Goal: Complete application form: Complete application form

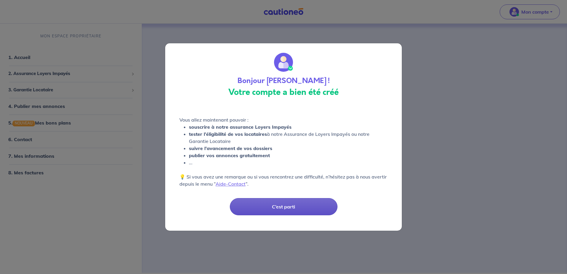
click at [267, 209] on button "C’est parti" at bounding box center [284, 206] width 108 height 17
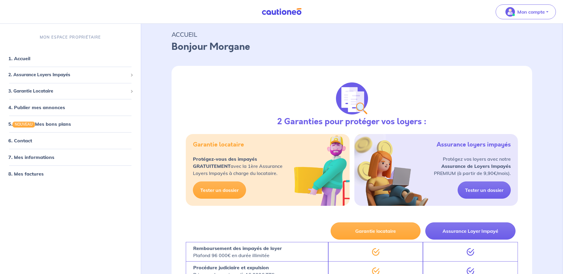
scroll to position [30, 0]
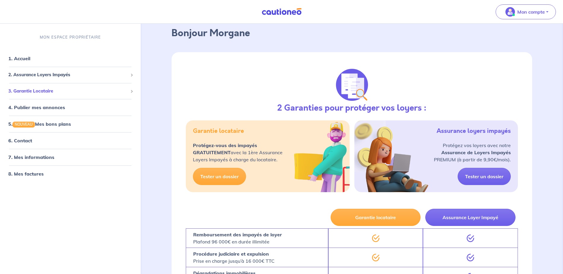
click at [46, 87] on div "3. Garantie Locataire" at bounding box center [70, 91] width 136 height 12
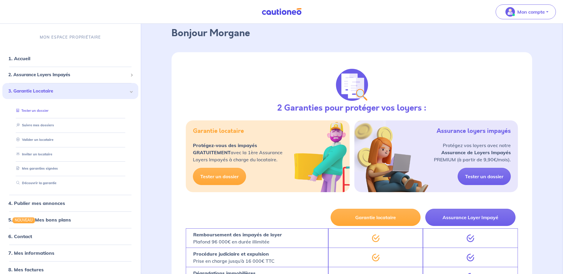
click at [47, 110] on link "Tester un dossier" at bounding box center [31, 111] width 34 height 4
click at [40, 170] on link "Mes garanties signées" at bounding box center [36, 169] width 44 height 4
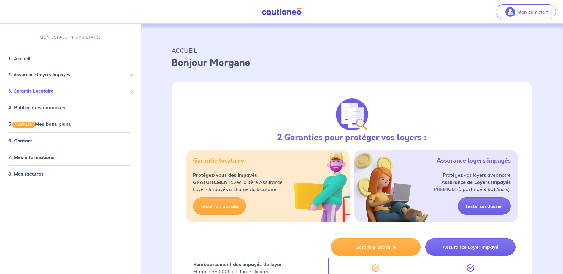
click at [31, 90] on span "3. Garantie Locataire" at bounding box center [68, 91] width 120 height 7
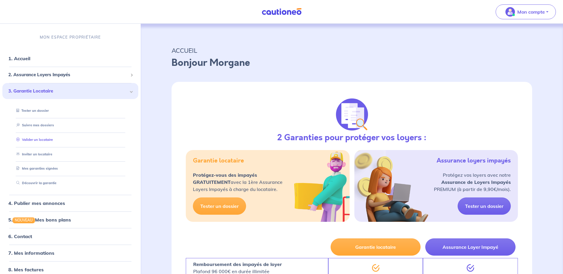
click at [42, 140] on link "Valider un locataire" at bounding box center [33, 140] width 39 height 4
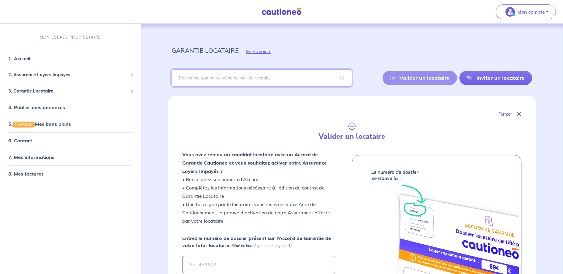
paste input "ekmxRp"
type input "ekmxRp"
click at [341, 79] on span at bounding box center [342, 78] width 19 height 17
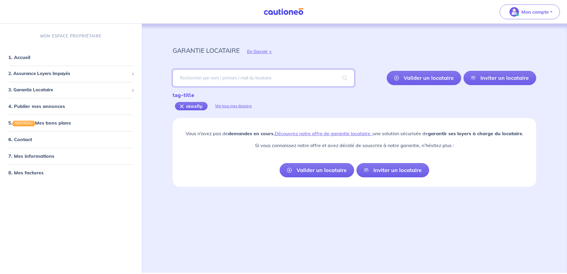
click at [296, 80] on input "search" at bounding box center [264, 77] width 182 height 17
type input "CHAMBON"
click at [351, 75] on span at bounding box center [345, 78] width 19 height 17
click at [293, 171] on link "Valider un locataire" at bounding box center [317, 170] width 74 height 14
click at [0, 0] on div "Fermer Valider un locataire Vous avez retenu un candidat locataire avec un Acco…" at bounding box center [0, 0] width 0 height 0
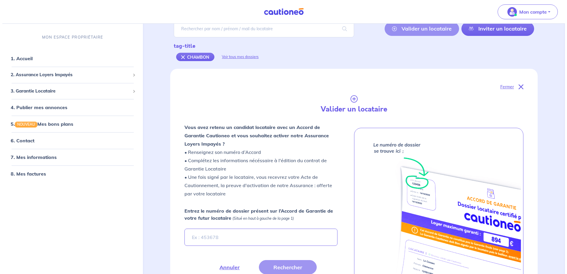
scroll to position [118, 0]
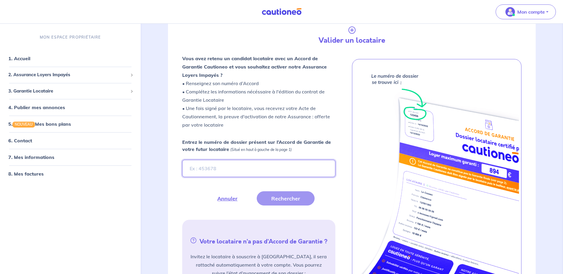
drag, startPoint x: 293, startPoint y: 171, endPoint x: 241, endPoint y: 173, distance: 51.3
click at [241, 173] on input "Entrez le numéro de dossier présent sur l’Accord de Garantie de votre futur loc…" at bounding box center [258, 168] width 153 height 17
paste input "ekmxRp"
type input "ekmxRp"
click at [289, 201] on button "Rechercher" at bounding box center [286, 198] width 58 height 14
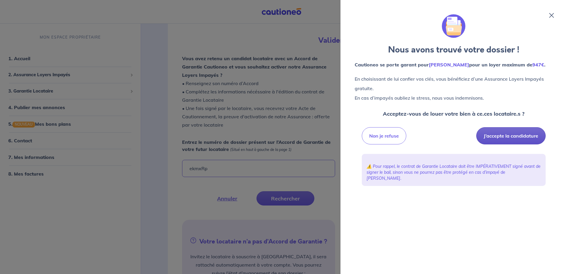
click at [510, 134] on button "J’accepte la candidature" at bounding box center [510, 135] width 69 height 17
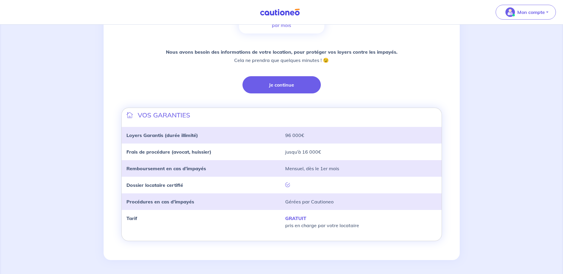
scroll to position [121, 0]
click at [274, 84] on button "Je continue" at bounding box center [281, 84] width 78 height 17
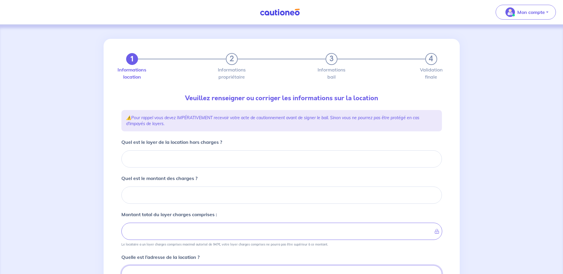
scroll to position [3, 0]
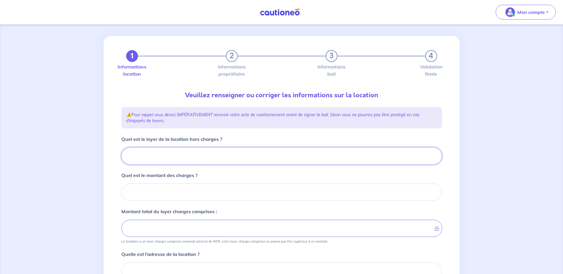
drag, startPoint x: 230, startPoint y: 157, endPoint x: 233, endPoint y: 156, distance: 3.1
click at [230, 157] on input "Quel est le loyer de la location hors charges ?" at bounding box center [281, 155] width 320 height 17
type input "80"
type input "805"
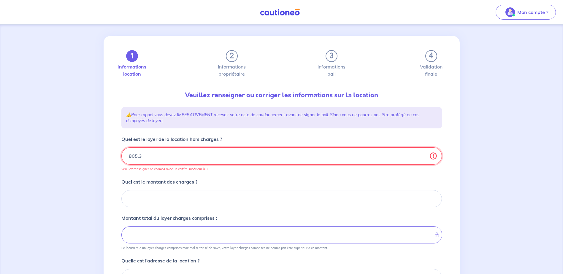
type input "805.36"
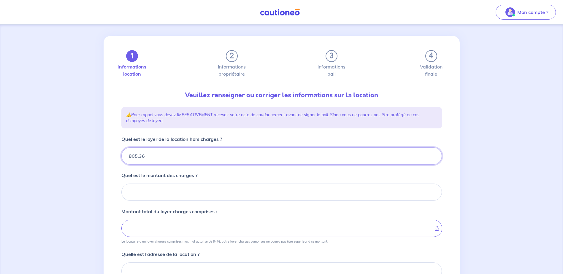
type input "805.36"
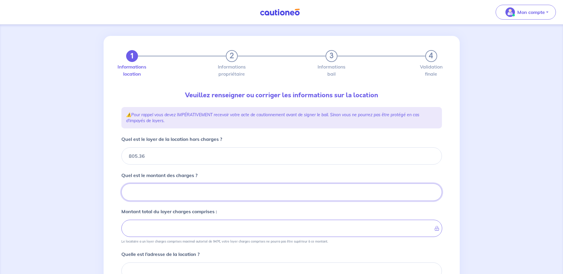
click at [233, 193] on input "Quel est le montant des charges ?" at bounding box center [281, 192] width 320 height 17
type input "63"
type input "811.36"
type input "868.36"
type input "63.5"
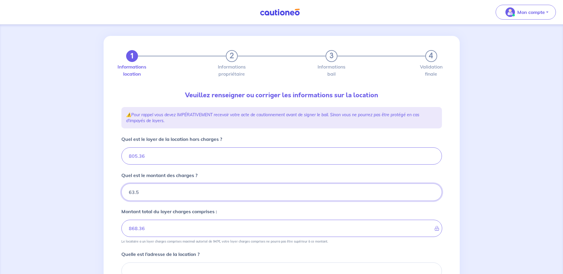
type input "805.36"
type input "63.59"
type input "868.95"
type input "63.59"
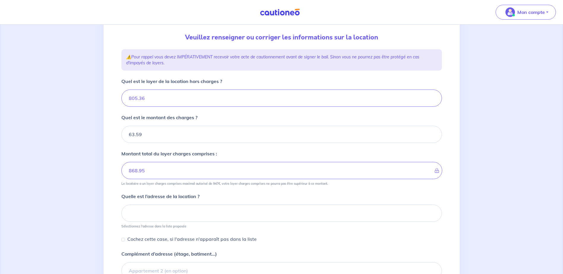
scroll to position [62, 0]
click at [296, 193] on div "Quelle est l’adresse de la location ? Sélectionnez l'adresse dans la liste prop…" at bounding box center [281, 209] width 320 height 36
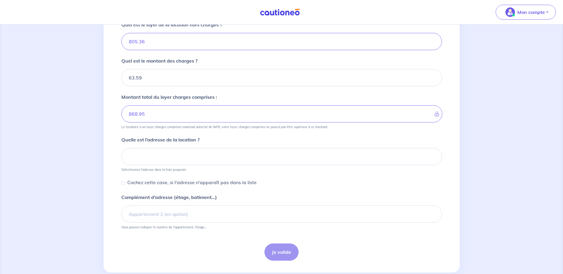
scroll to position [122, 0]
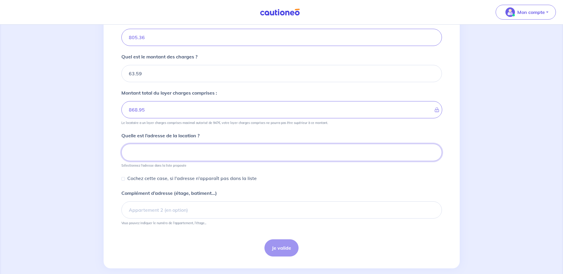
paste input "[STREET_ADDRESS]"
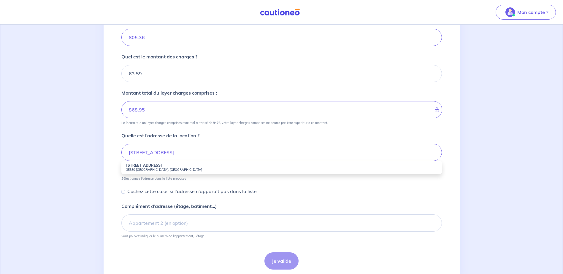
click at [141, 171] on small "35830 [GEOGRAPHIC_DATA], [GEOGRAPHIC_DATA]" at bounding box center [281, 170] width 311 height 4
type input "[STREET_ADDRESS]"
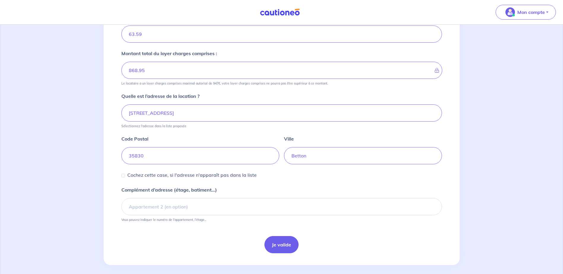
scroll to position [166, 0]
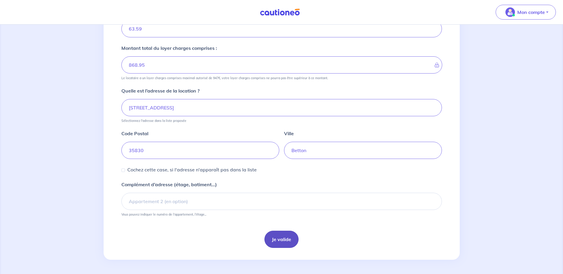
click at [280, 238] on button "Je valide" at bounding box center [281, 239] width 34 height 17
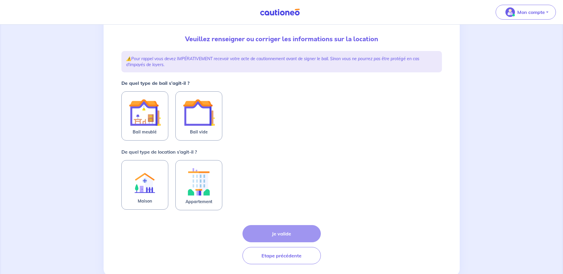
scroll to position [59, 0]
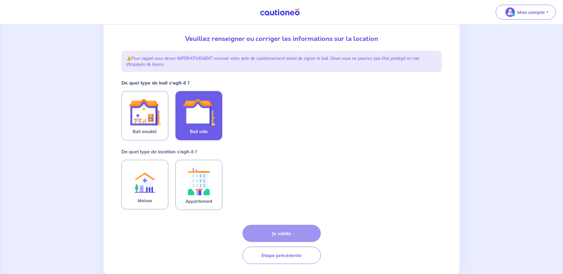
click at [204, 125] on img at bounding box center [199, 112] width 32 height 32
click at [0, 0] on input "Bail vide" at bounding box center [0, 0] width 0 height 0
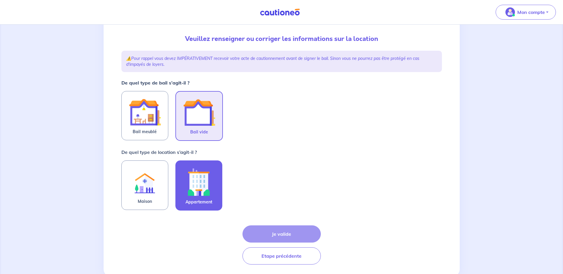
click at [207, 204] on span "Appartement" at bounding box center [198, 201] width 27 height 7
click at [0, 0] on input "Appartement" at bounding box center [0, 0] width 0 height 0
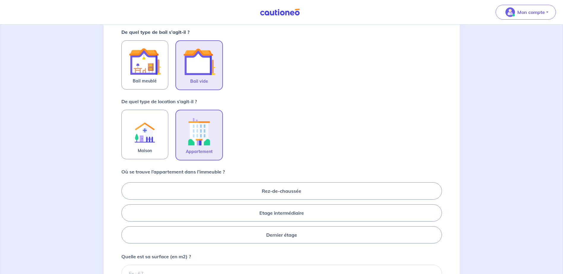
scroll to position [119, 0]
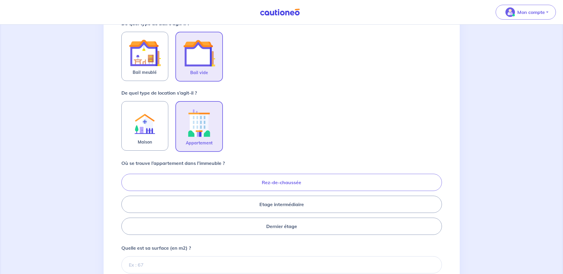
click at [274, 184] on label "Rez-de-chaussée" at bounding box center [281, 182] width 320 height 17
click at [125, 202] on input "Rez-de-chaussée" at bounding box center [123, 204] width 4 height 4
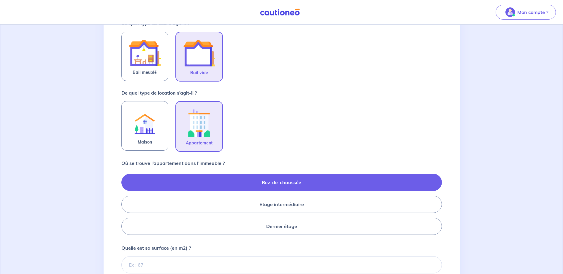
radio input "true"
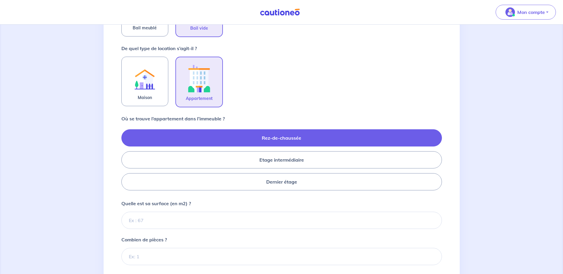
scroll to position [178, 0]
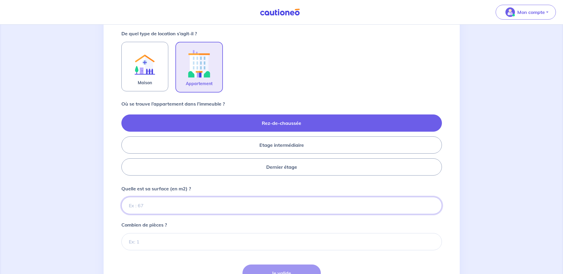
click at [247, 210] on input "Quelle est sa surface (en m2) ?" at bounding box center [281, 205] width 320 height 17
type input "79"
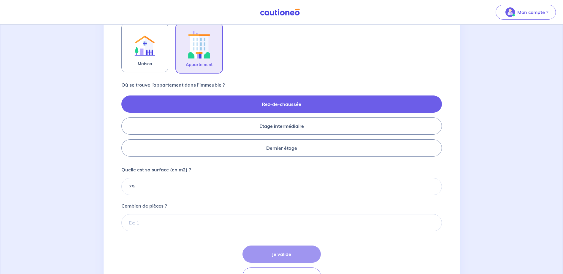
scroll to position [208, 0]
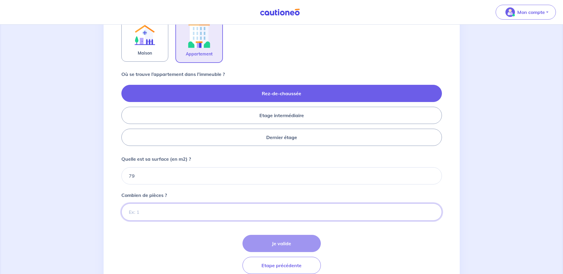
click at [247, 210] on input "Combien de pièces ?" at bounding box center [281, 211] width 320 height 17
type input "4"
click at [286, 248] on button "Je valide" at bounding box center [281, 243] width 78 height 17
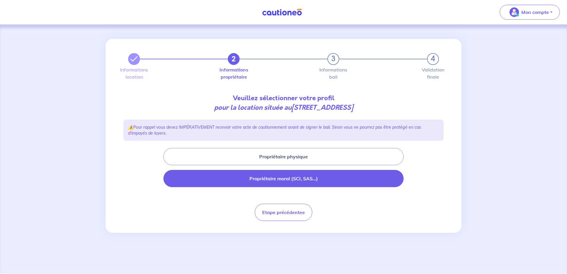
click at [284, 180] on button "Propriétaire moral (SCI, SAS...)" at bounding box center [283, 178] width 240 height 17
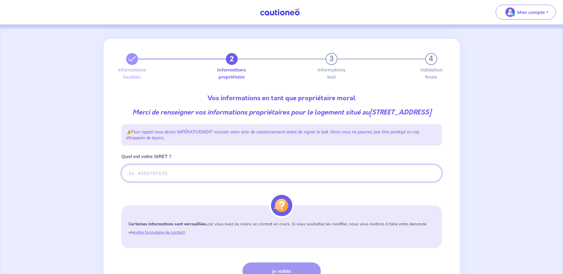
paste input "55204648400325"
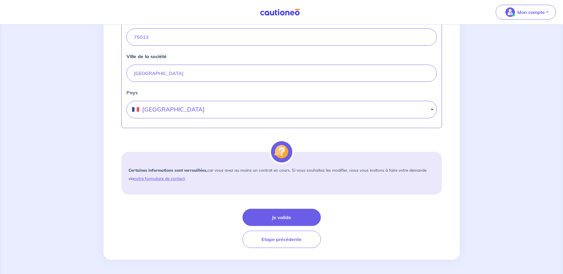
scroll to position [300, 0]
type input "55204648400325"
click at [280, 209] on button "Je valide" at bounding box center [281, 217] width 78 height 17
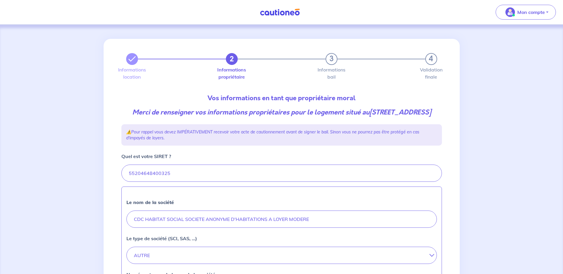
select select "FR"
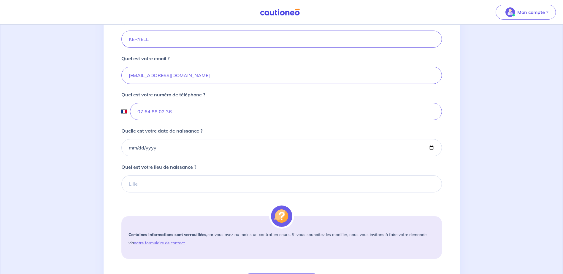
scroll to position [178, 0]
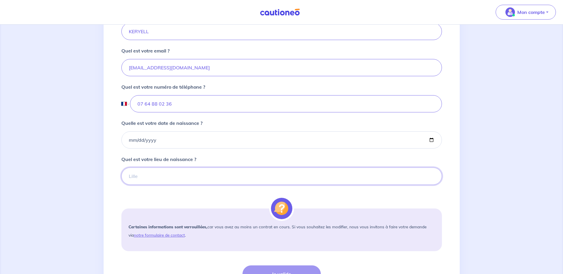
click at [239, 185] on input "Quel est votre lieu de naissance ?" at bounding box center [281, 176] width 320 height 17
type input "[GEOGRAPHIC_DATA]"
click at [127, 149] on input "Quelle est votre date de naissance ?" at bounding box center [281, 139] width 320 height 17
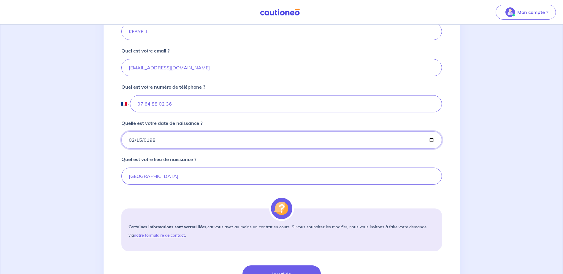
type input "[DATE]"
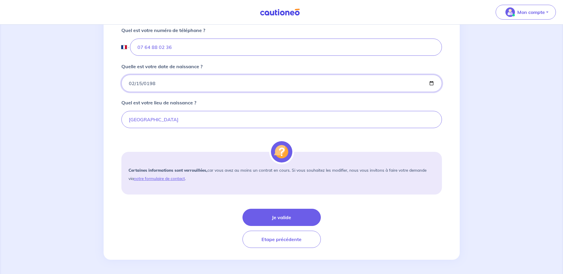
scroll to position [244, 0]
click at [274, 212] on button "Je valide" at bounding box center [281, 217] width 78 height 17
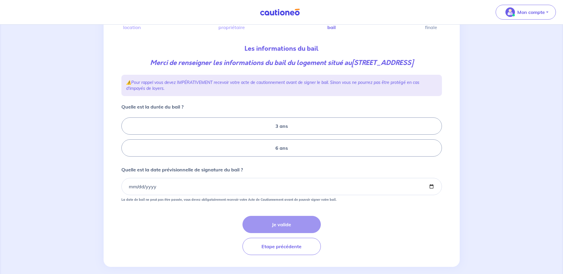
scroll to position [59, 0]
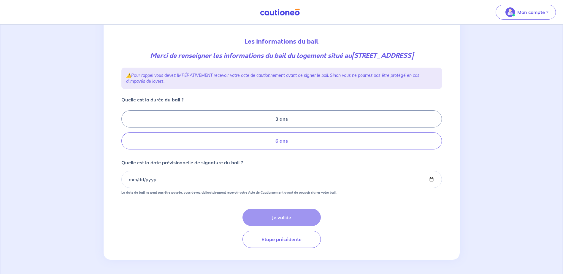
click at [278, 148] on label "6 ans" at bounding box center [281, 140] width 320 height 17
click at [125, 132] on input "6 ans" at bounding box center [123, 130] width 4 height 4
radio input "true"
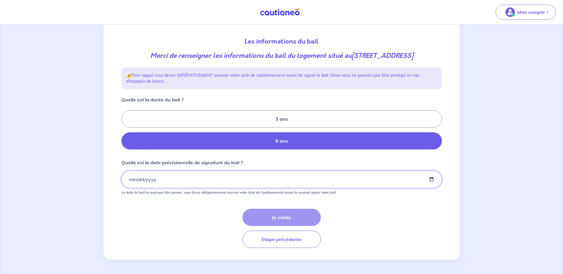
click at [126, 184] on input "Quelle est la date prévisionnelle de signature du bail ?" at bounding box center [281, 179] width 320 height 17
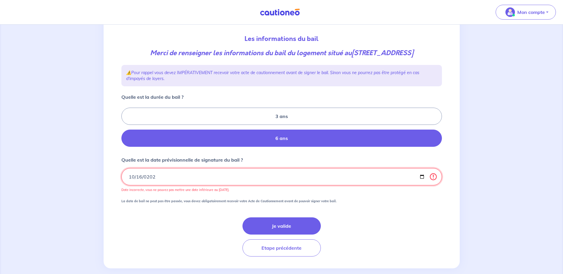
type input "[DATE]"
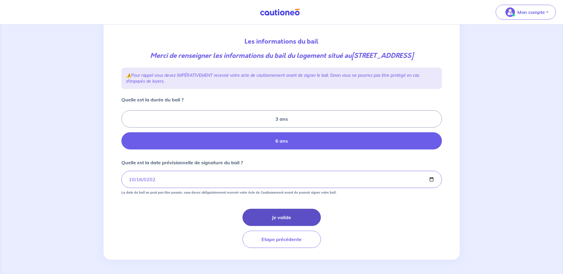
click at [293, 223] on button "Je valide" at bounding box center [281, 217] width 78 height 17
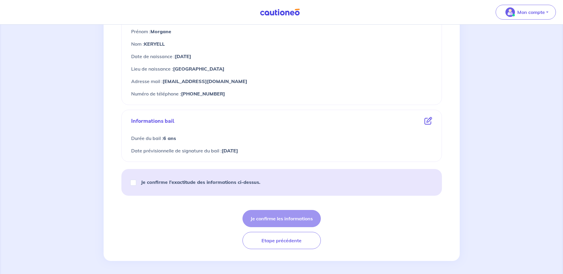
scroll to position [273, 0]
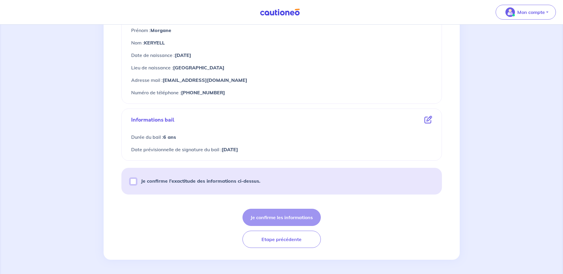
click at [135, 181] on input "Je confirme l’exactitude des informations ci-dessus." at bounding box center [133, 182] width 6 height 6
checkbox input "true"
click at [289, 215] on button "Je confirme les informations" at bounding box center [281, 217] width 78 height 17
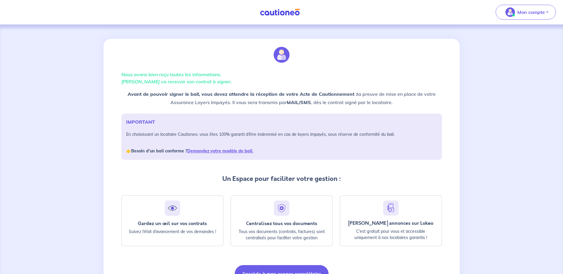
scroll to position [34, 0]
